Goal: Task Accomplishment & Management: Manage account settings

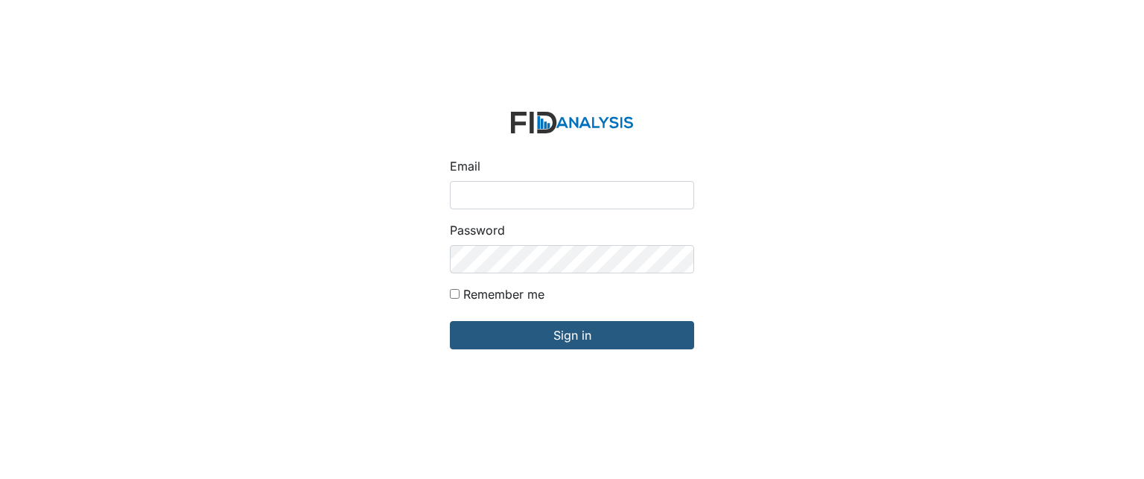
click at [513, 193] on input "Email" at bounding box center [572, 195] width 244 height 28
type input "[EMAIL_ADDRESS][DOMAIN_NAME]"
click at [383, 285] on div "Email kmccoy@lifeincorporated.com Password Remember me Sign in" at bounding box center [572, 239] width 1144 height 479
click at [547, 197] on input "Email" at bounding box center [572, 195] width 244 height 28
type input "[EMAIL_ADDRESS][DOMAIN_NAME]"
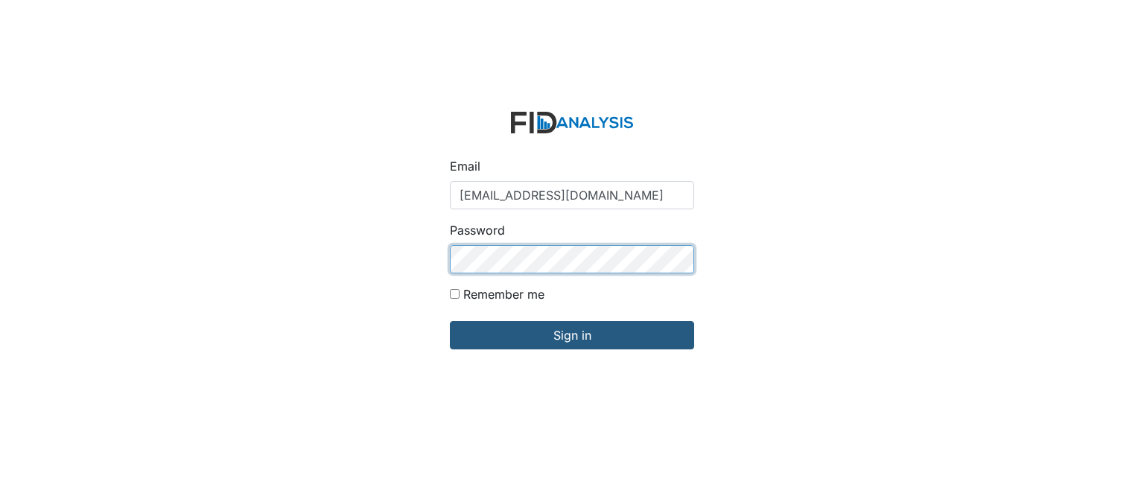
click at [450, 321] on input "Sign in" at bounding box center [572, 335] width 244 height 28
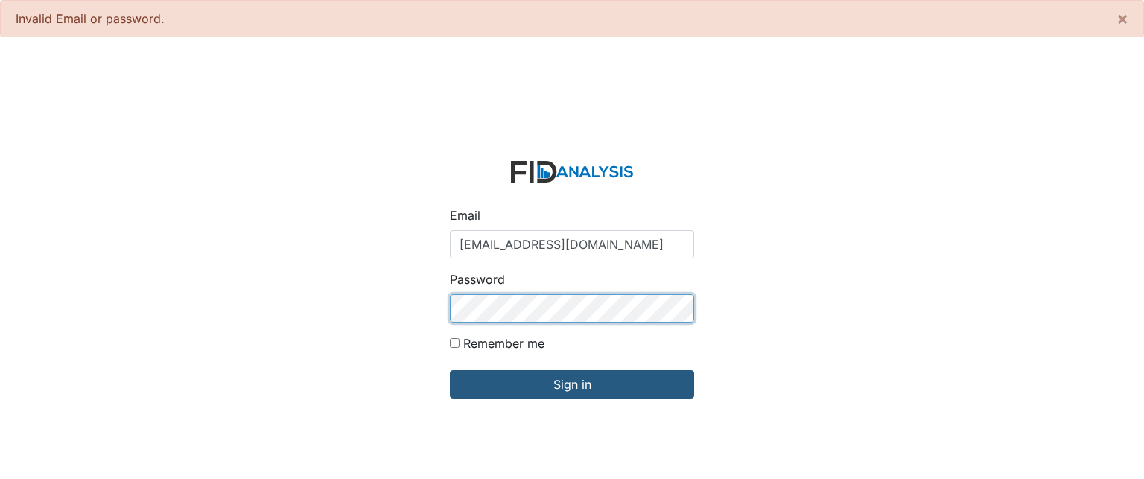
click at [450, 370] on input "Sign in" at bounding box center [572, 384] width 244 height 28
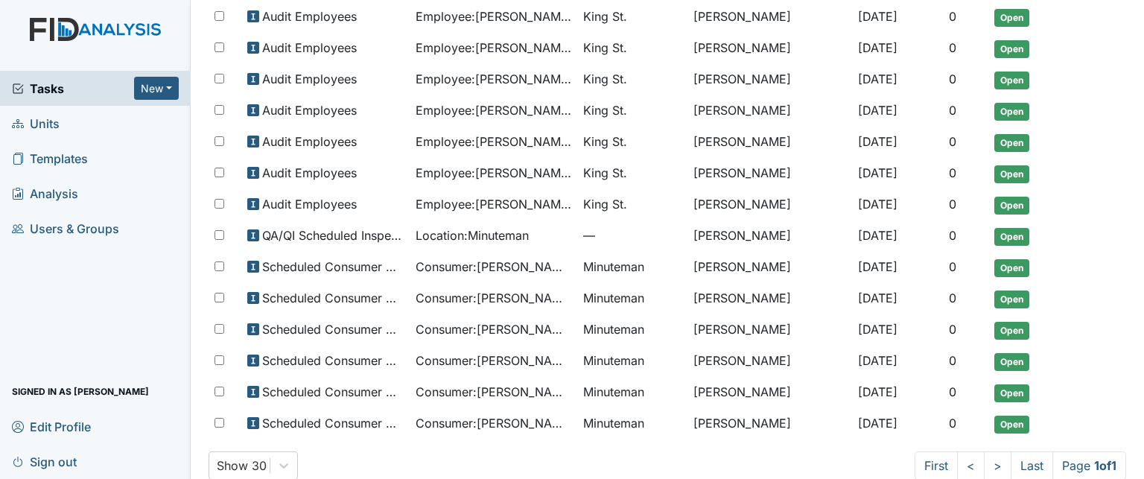
scroll to position [507, 0]
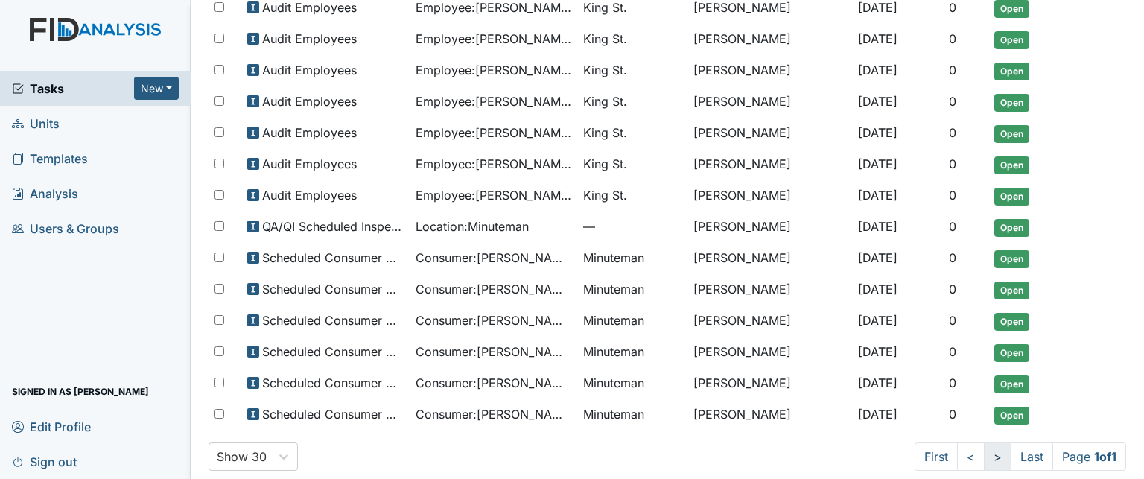
click at [984, 443] on link ">" at bounding box center [998, 457] width 28 height 28
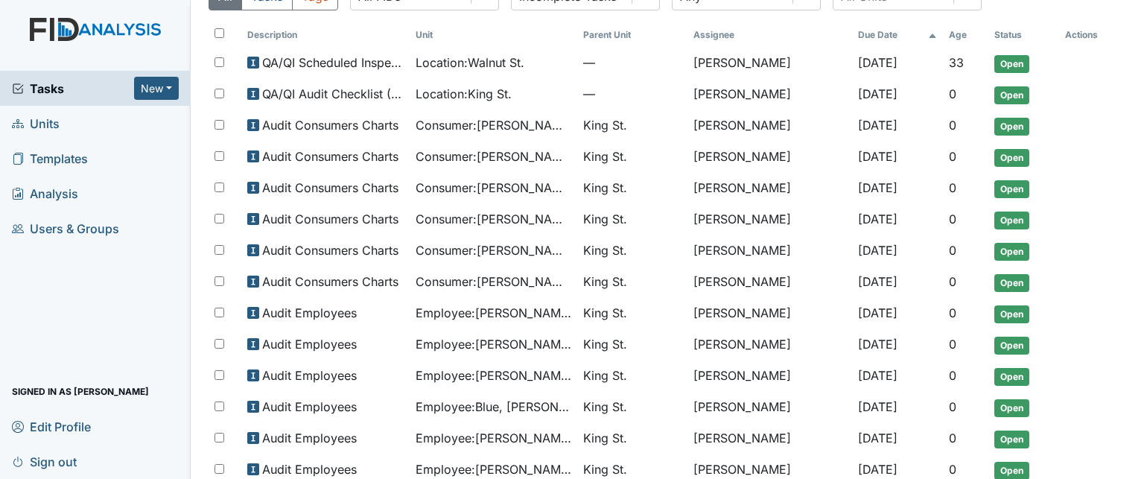
scroll to position [0, 0]
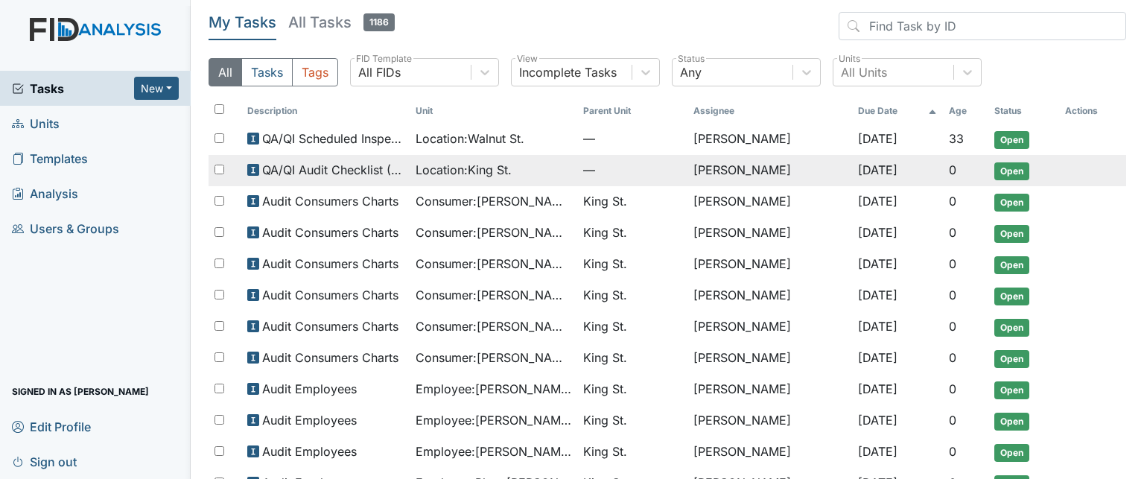
click at [323, 169] on span "QA/QI Audit Checklist (ICF)" at bounding box center [333, 170] width 142 height 18
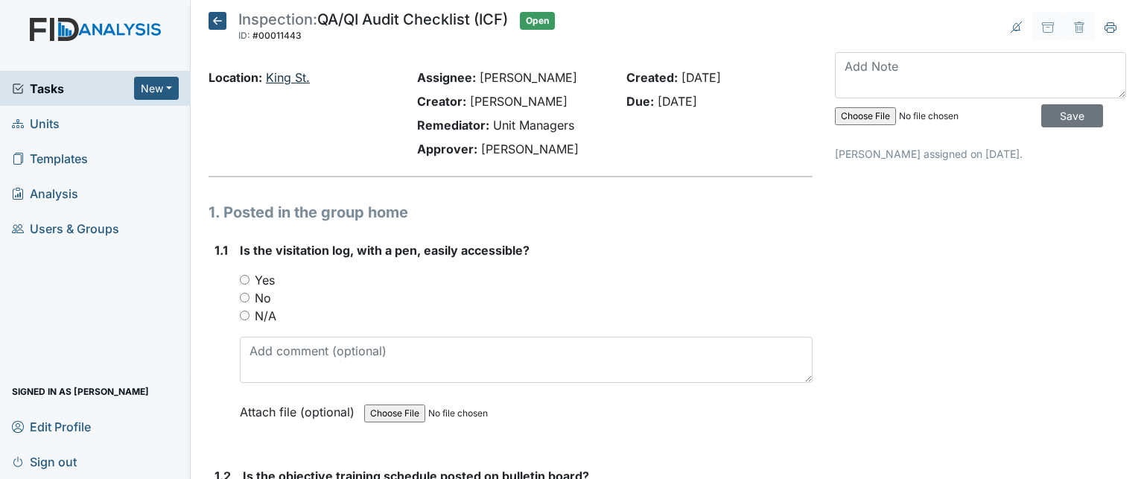
click at [271, 74] on link "King St." at bounding box center [288, 77] width 44 height 15
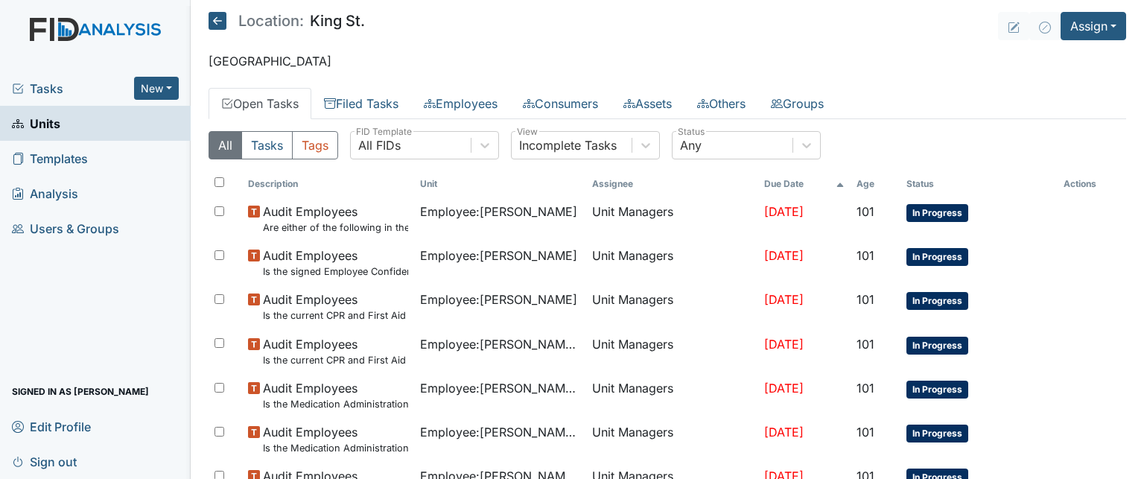
click at [38, 89] on span "Tasks" at bounding box center [73, 89] width 122 height 18
